Goal: Transaction & Acquisition: Purchase product/service

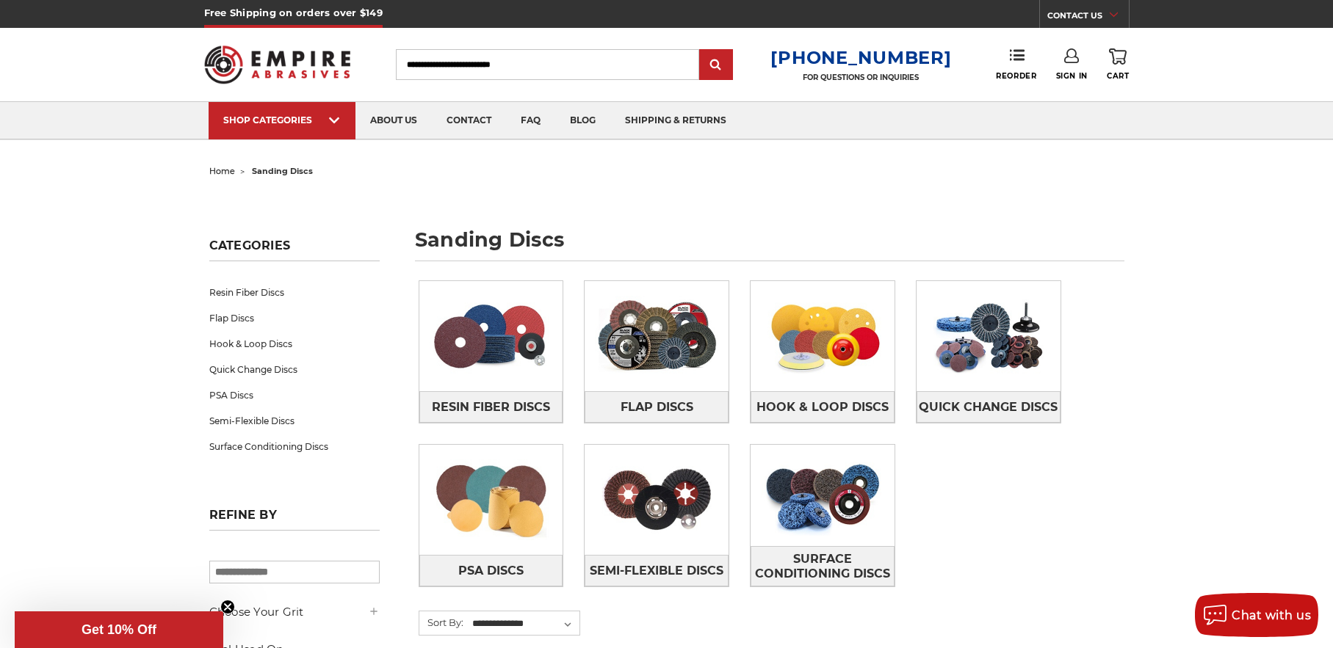
type input "**********"
click at [1062, 59] on link "Sign In" at bounding box center [1072, 64] width 32 height 32
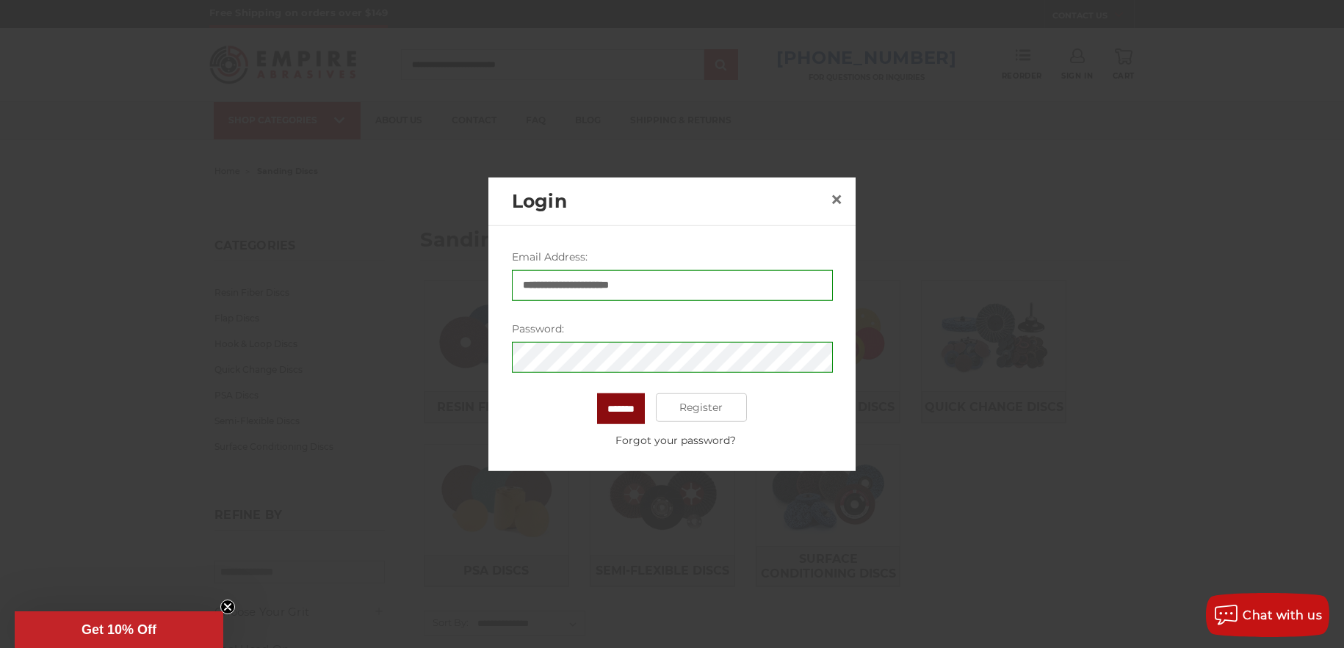
click at [623, 410] on input "*******" at bounding box center [621, 408] width 48 height 31
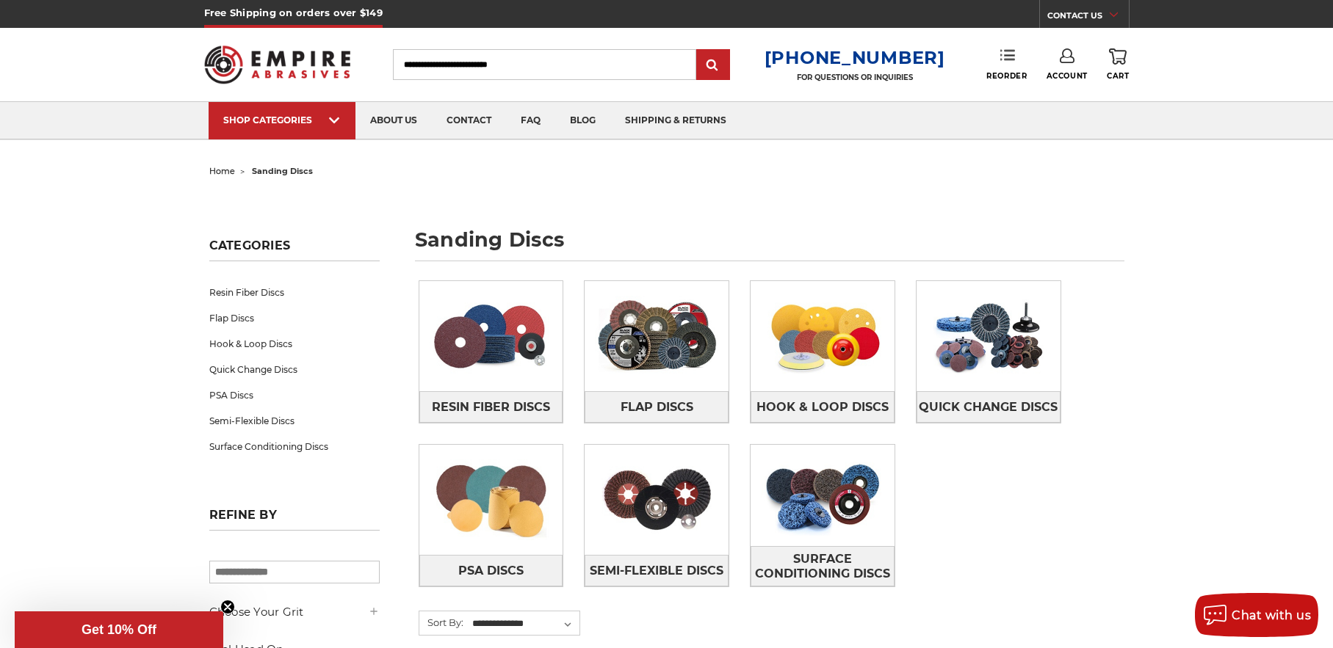
click at [1008, 60] on use at bounding box center [1007, 55] width 15 height 10
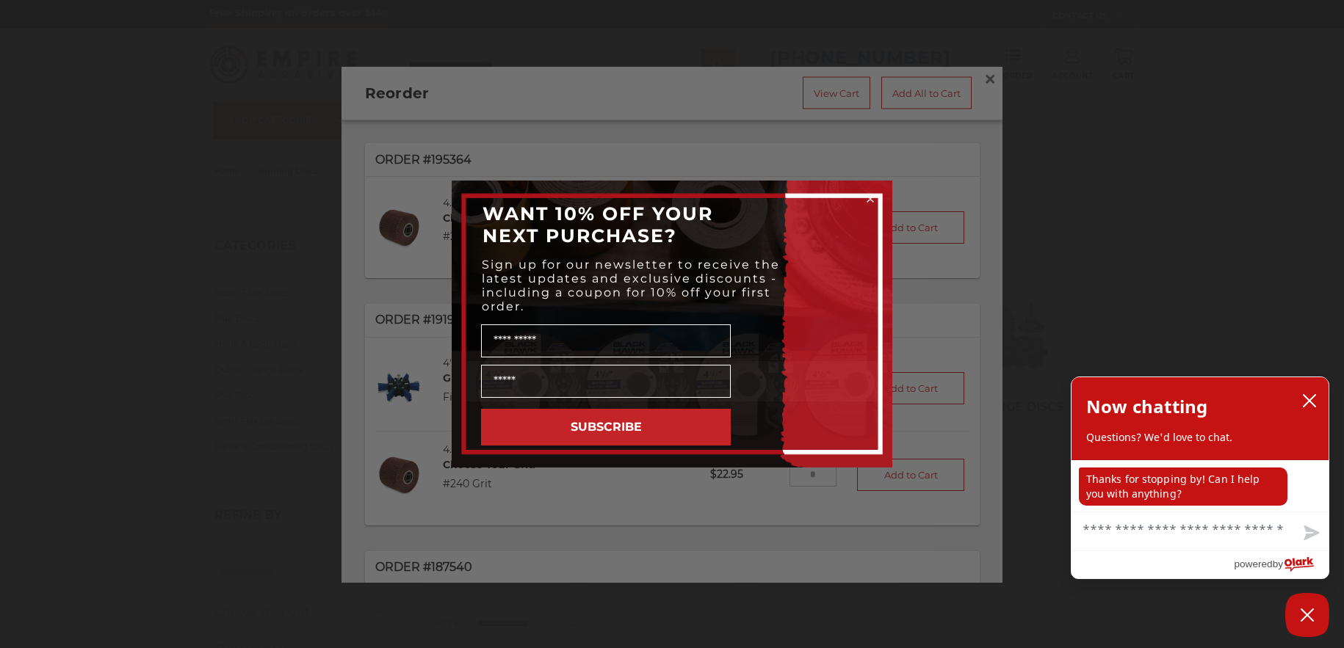
click at [868, 198] on circle "Close dialog" at bounding box center [870, 199] width 14 height 14
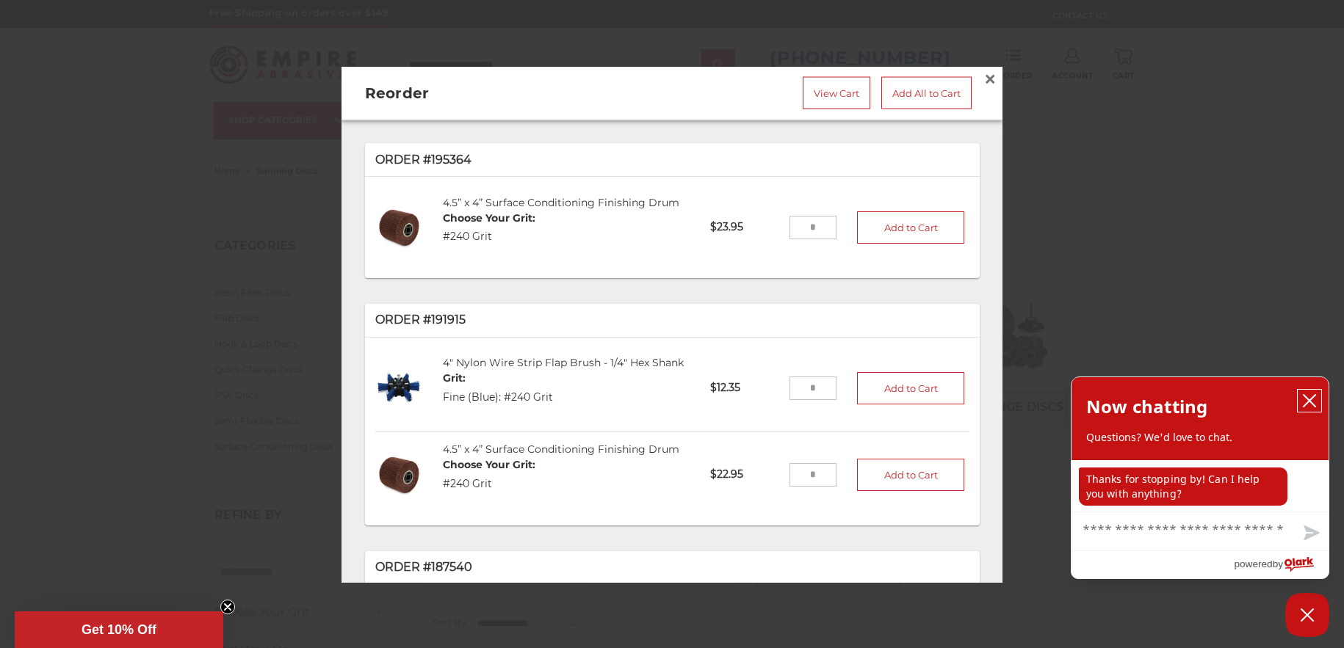
click at [1306, 400] on icon "close chatbox" at bounding box center [1309, 401] width 15 height 15
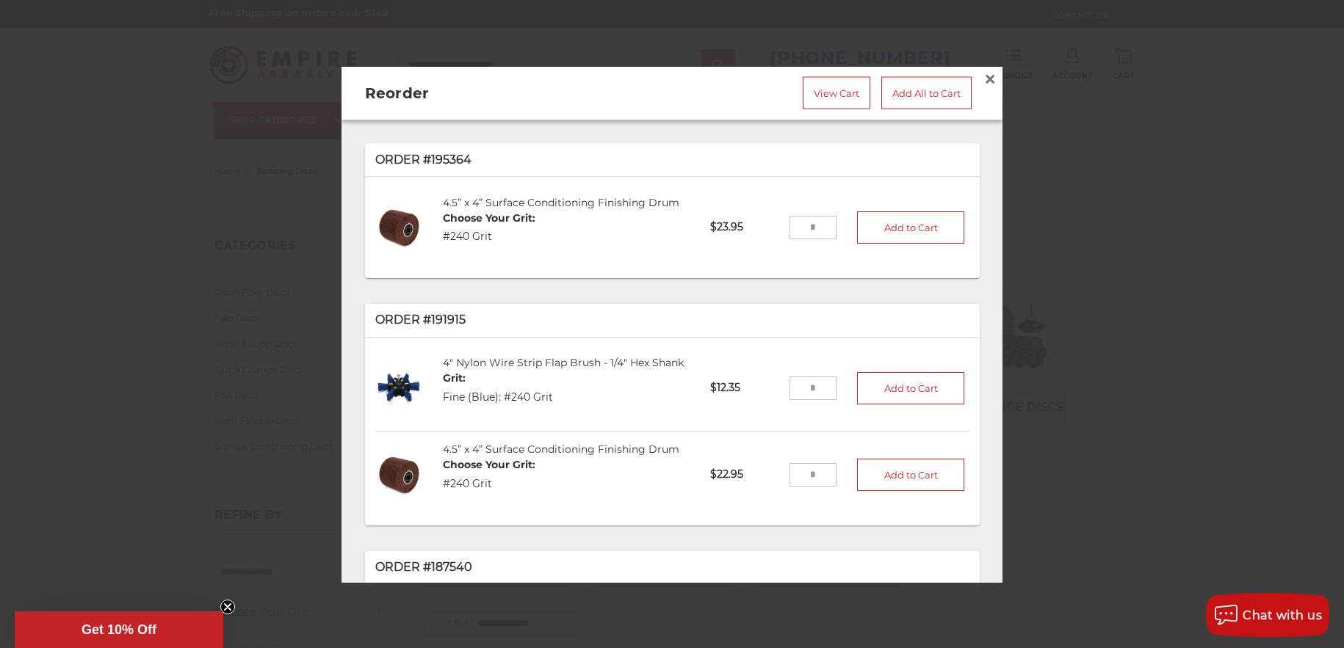
click at [800, 225] on input "tel" at bounding box center [813, 227] width 48 height 23
type input "**"
click at [888, 223] on button "Add to Cart" at bounding box center [910, 227] width 107 height 32
click at [797, 389] on input "tel" at bounding box center [813, 387] width 48 height 23
type input "*"
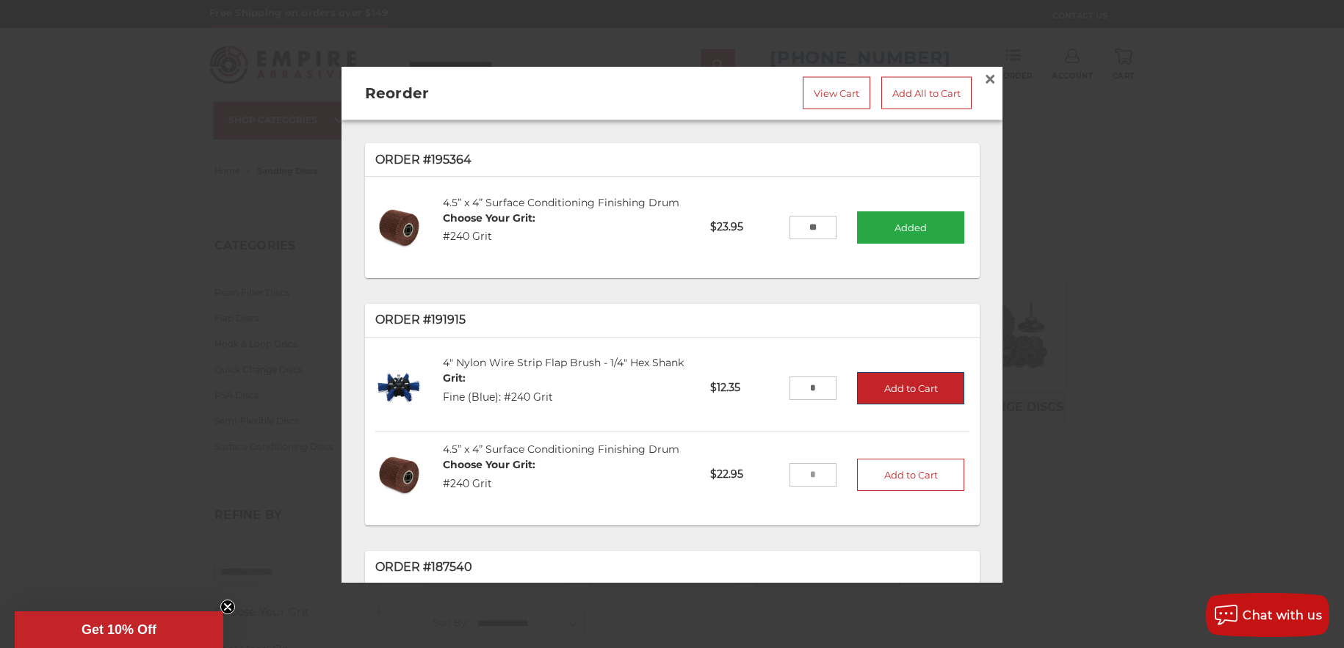
click at [884, 382] on button "Add to Cart" at bounding box center [910, 388] width 107 height 32
click at [816, 90] on link "View Cart" at bounding box center [836, 92] width 68 height 32
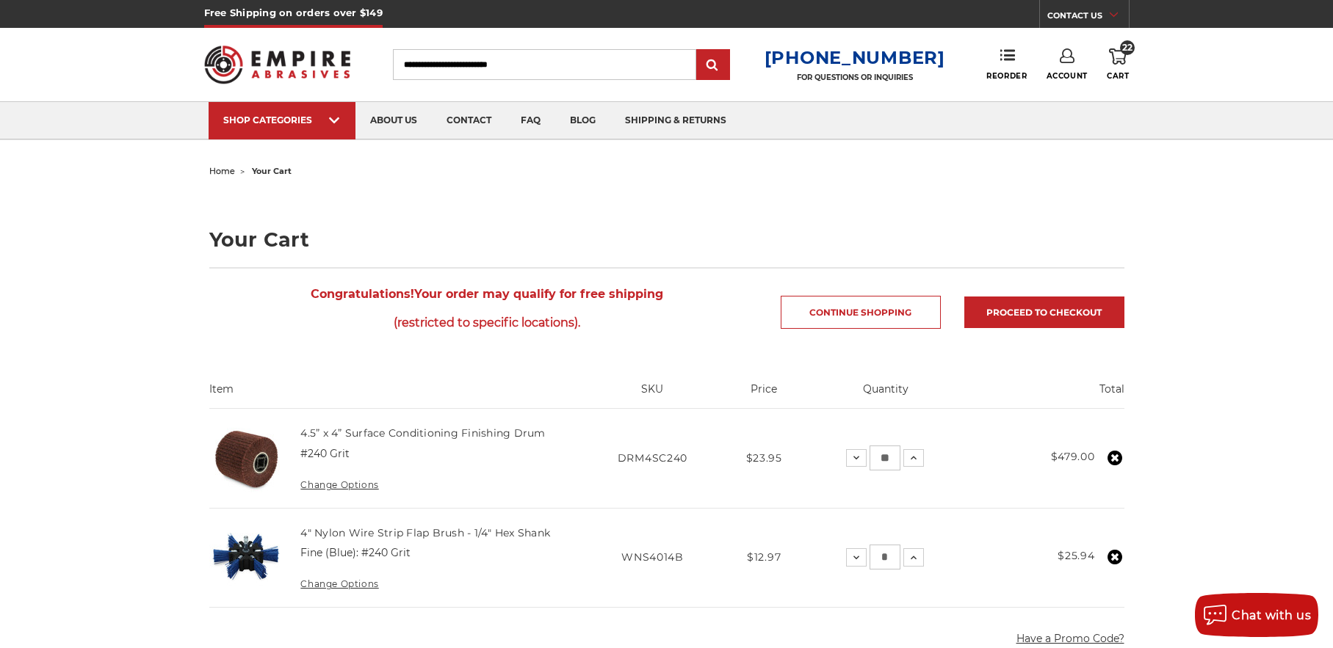
click at [1117, 57] on icon at bounding box center [1118, 56] width 18 height 16
click at [1032, 120] on link "Check out now" at bounding box center [1018, 124] width 181 height 32
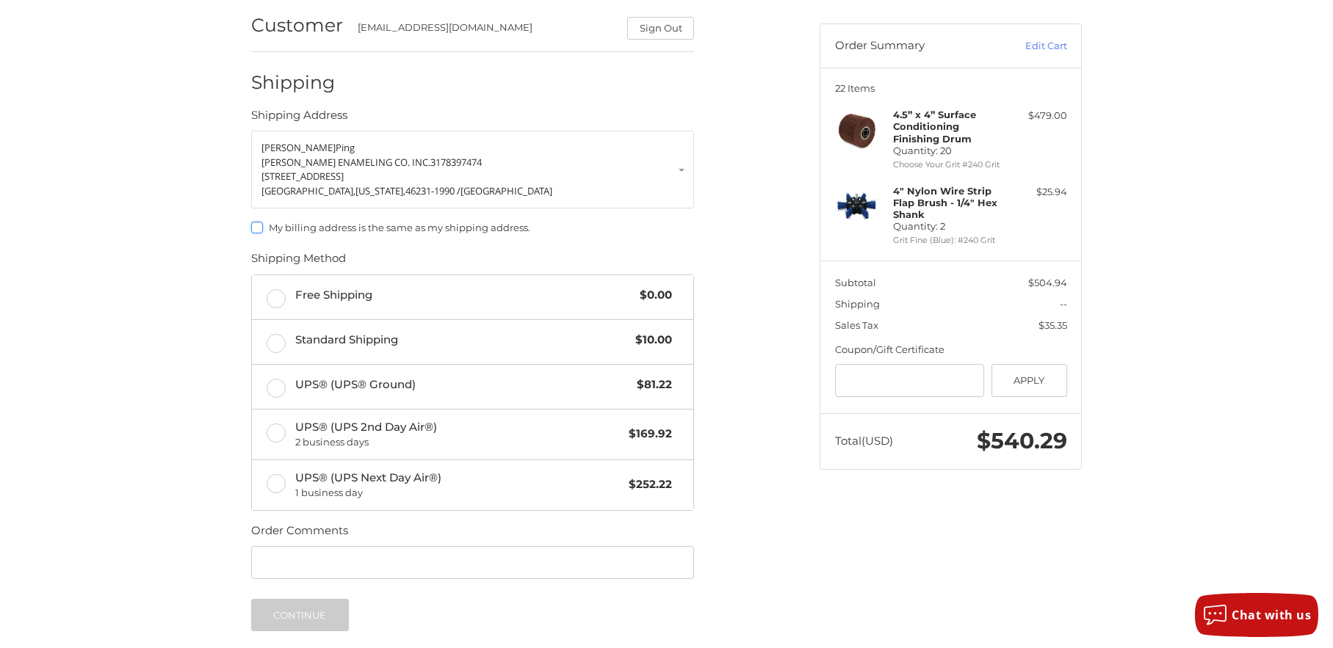
scroll to position [147, 0]
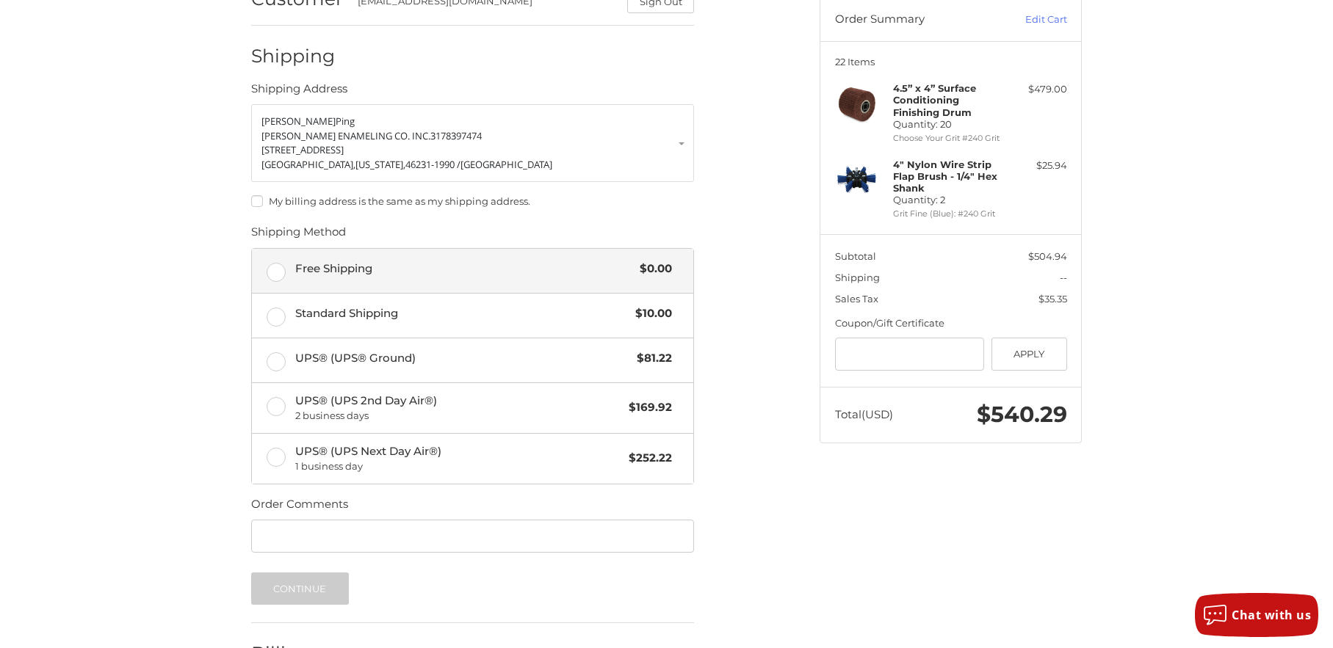
click at [274, 275] on label "Free Shipping $0.00" at bounding box center [472, 271] width 441 height 44
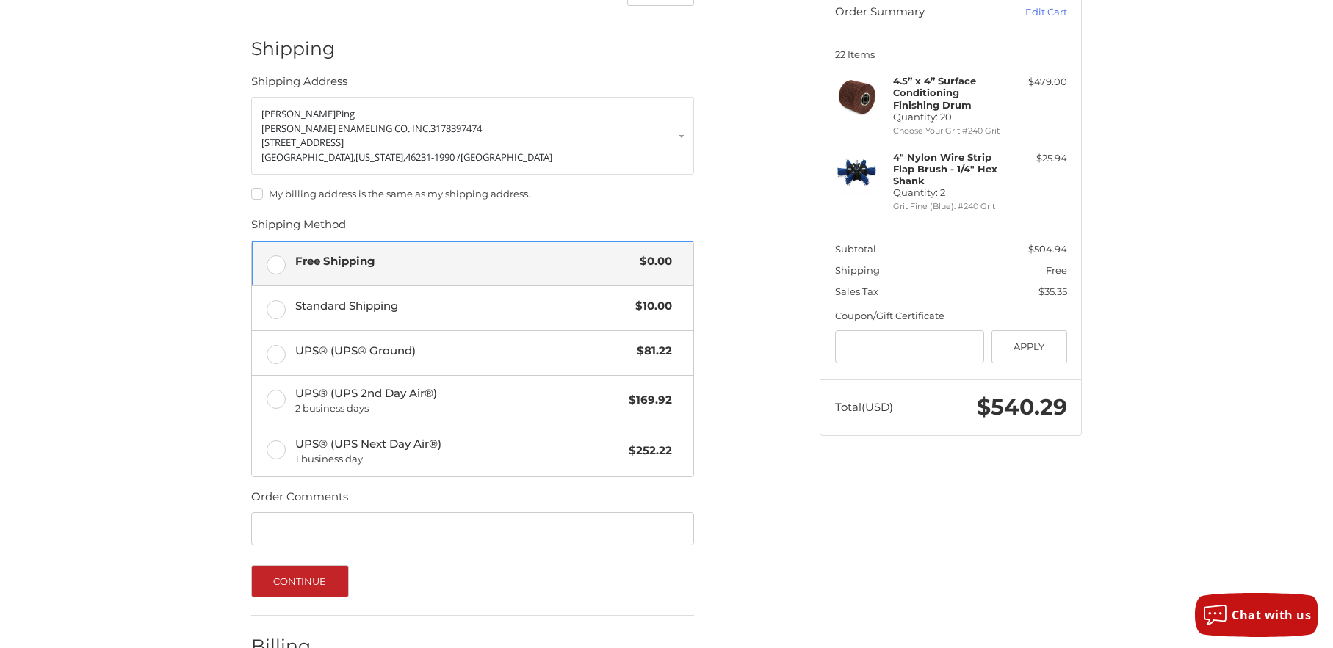
scroll to position [247, 0]
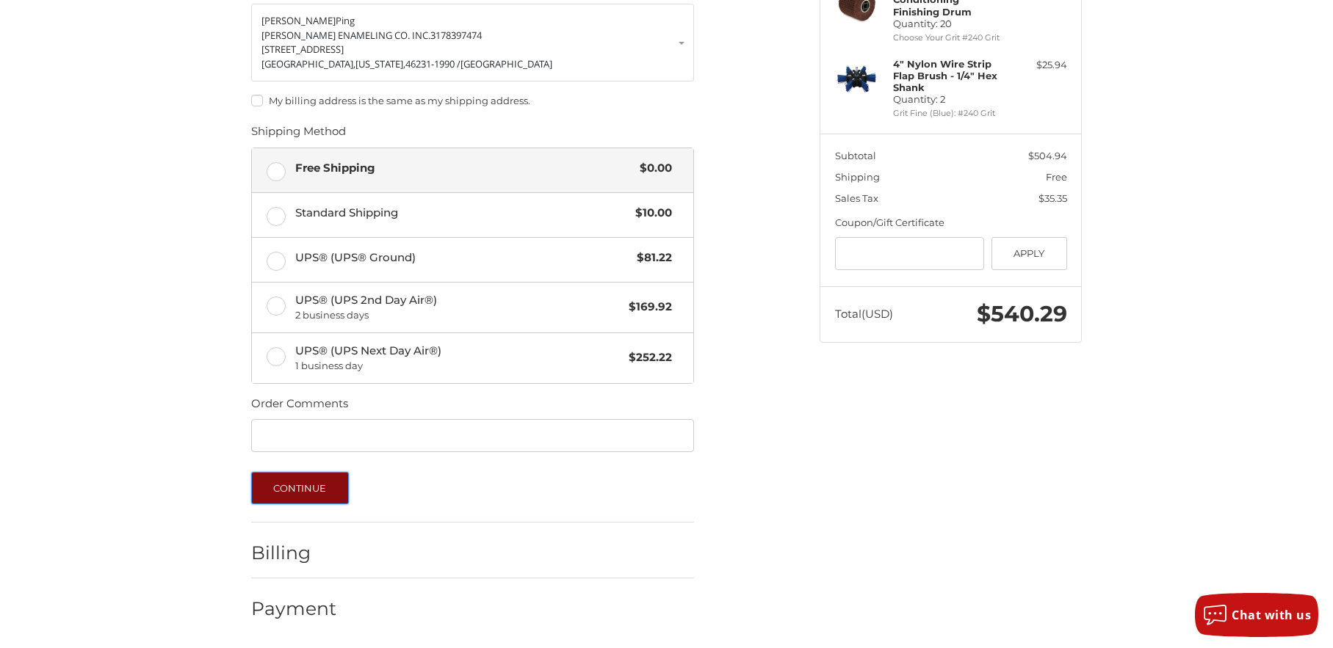
click at [305, 490] on button "Continue" at bounding box center [300, 488] width 98 height 32
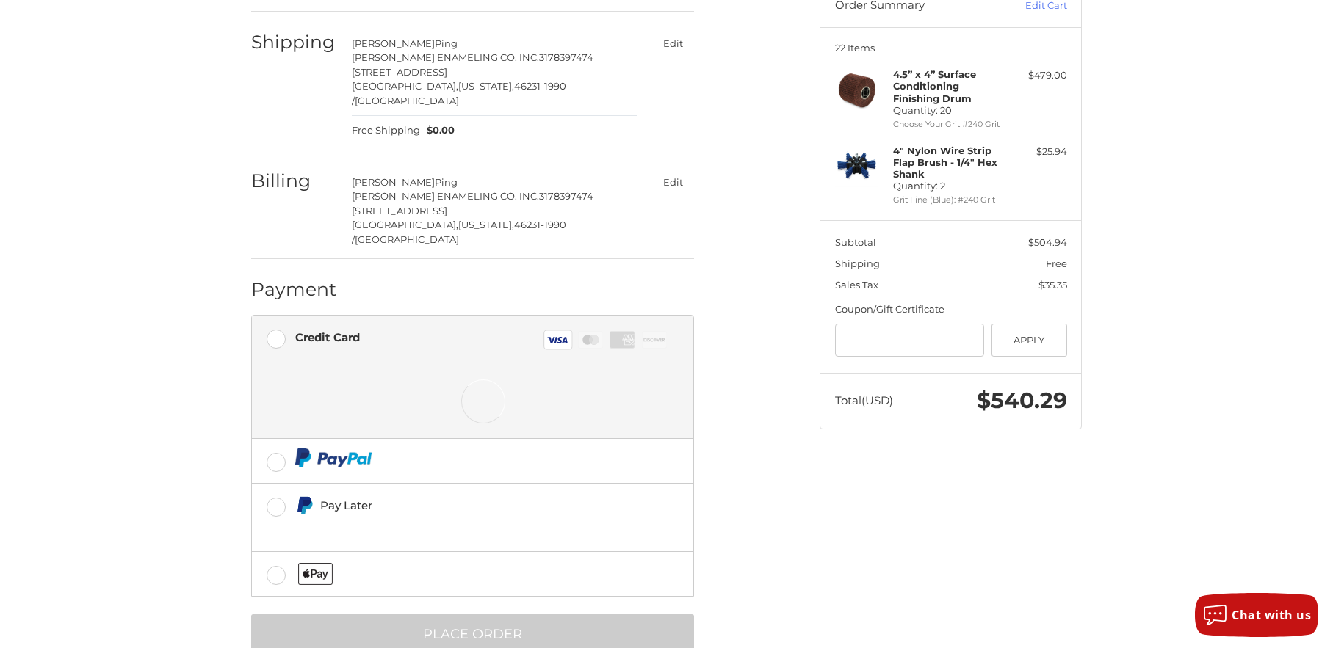
scroll to position [171, 0]
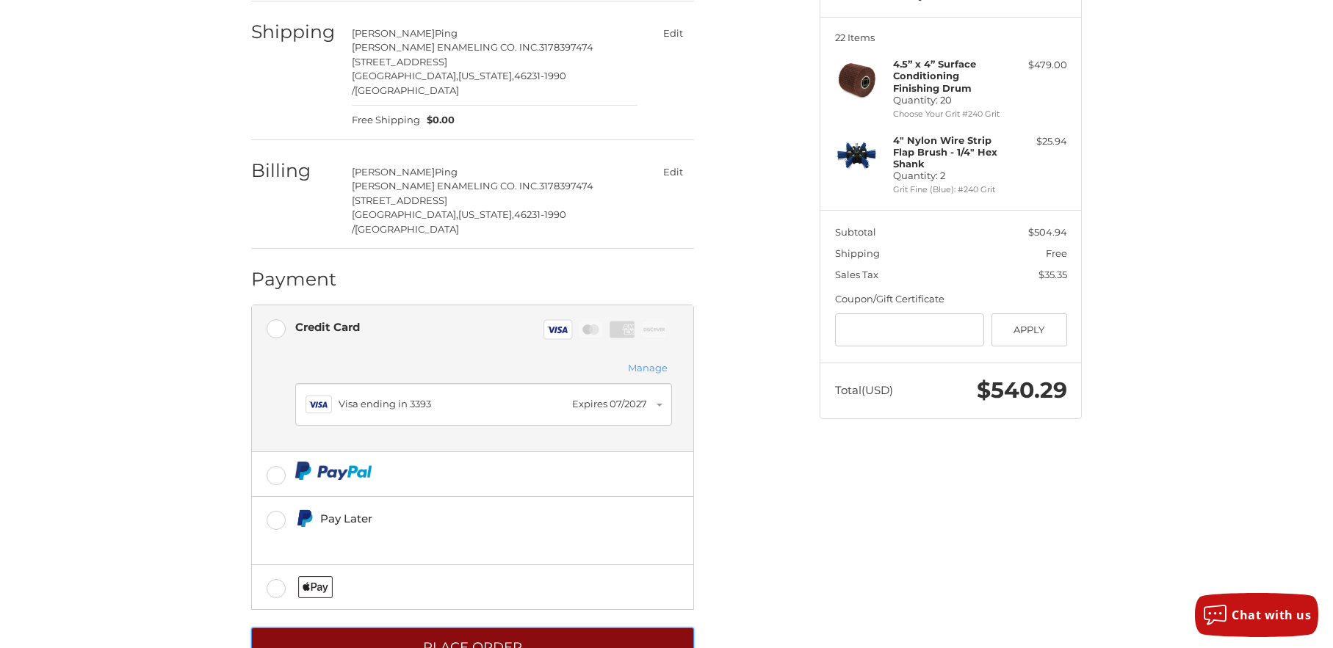
click at [463, 628] on button "Place Order" at bounding box center [472, 648] width 443 height 40
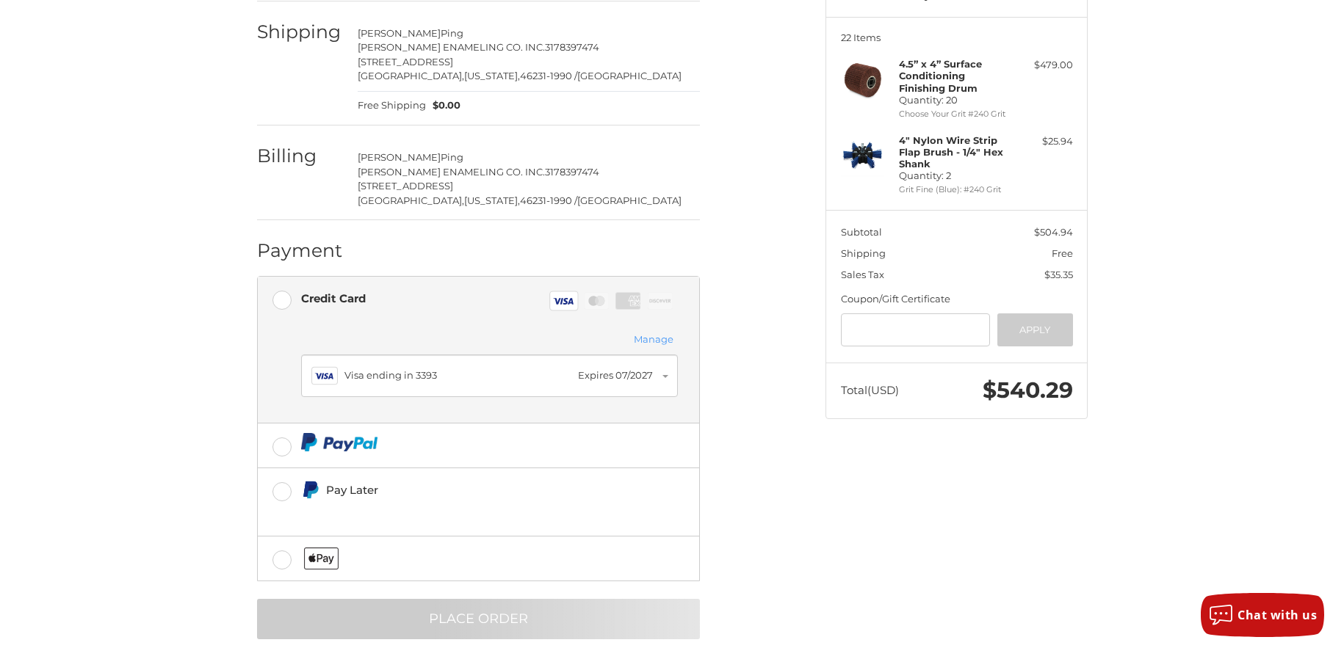
scroll to position [0, 0]
